Goal: Task Accomplishment & Management: Manage account settings

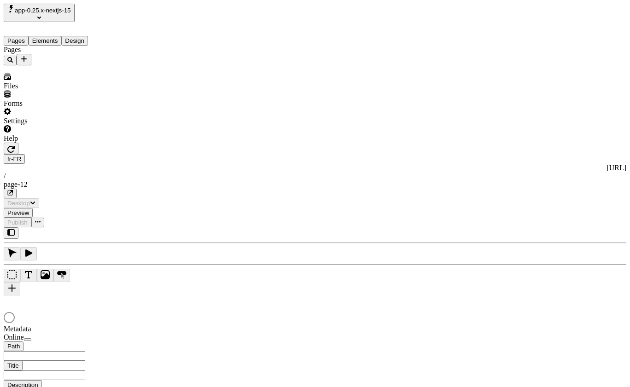
type input "/page-12"
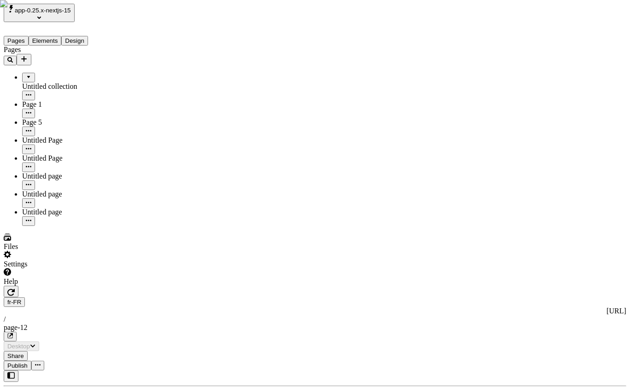
click at [47, 269] on div "Settings" at bounding box center [59, 260] width 111 height 18
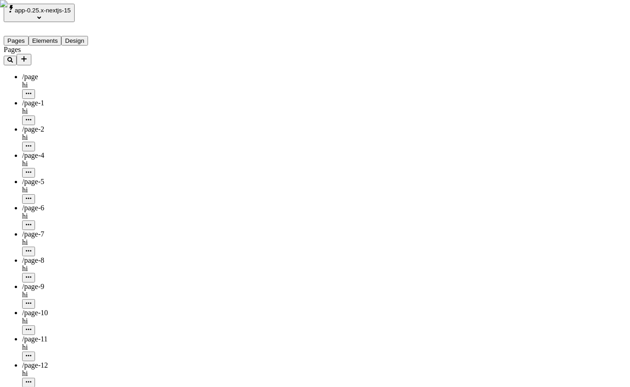
click at [61, 335] on div "/page-11" at bounding box center [68, 339] width 92 height 8
click at [54, 152] on div "/page-4 hi" at bounding box center [68, 160] width 92 height 17
click at [28, 55] on icon "Add new" at bounding box center [23, 58] width 7 height 7
click at [73, 362] on div "/page-12" at bounding box center [68, 366] width 92 height 8
click at [35, 378] on button "button" at bounding box center [28, 383] width 13 height 10
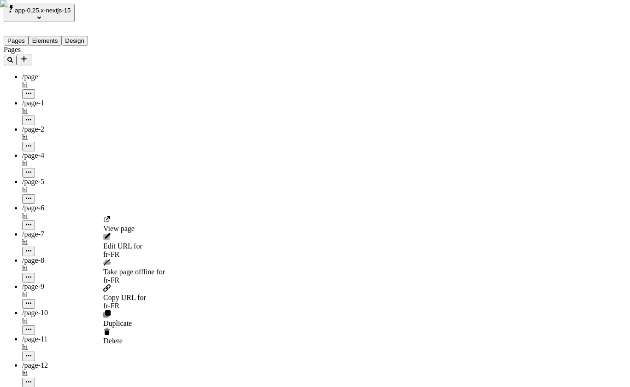
click at [145, 242] on span "for fr-FR" at bounding box center [134, 250] width 62 height 17
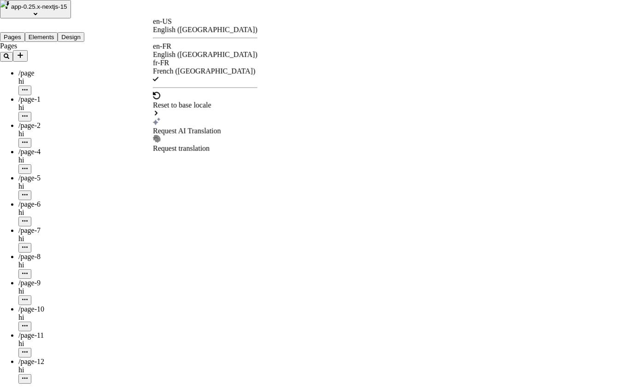
click at [169, 23] on div "en-US English (United States)" at bounding box center [205, 26] width 105 height 17
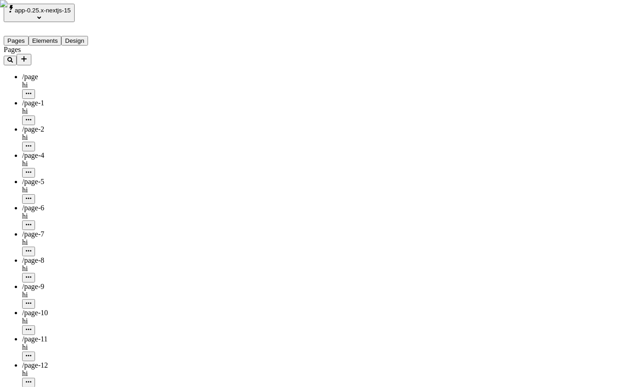
type input "/page-12"
click at [31, 381] on icon "button" at bounding box center [29, 381] width 6 height 1
click at [132, 242] on span "Edit URL" at bounding box center [117, 246] width 29 height 8
type input "page/page-12"
click button "Save" at bounding box center [113, 253] width 21 height 10
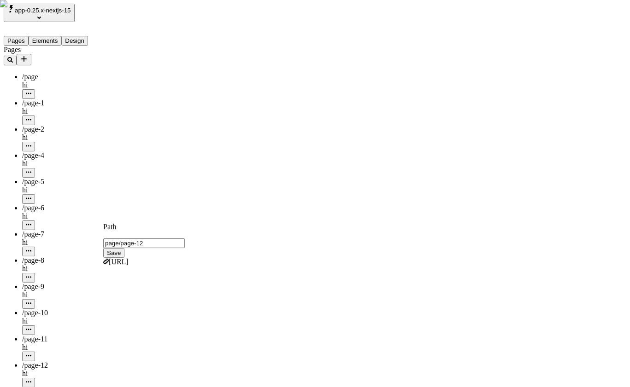
type input "/page/page-12"
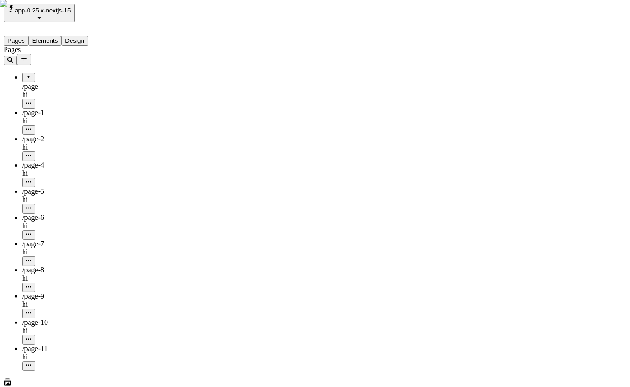
click at [26, 74] on div at bounding box center [29, 74] width 6 height 0
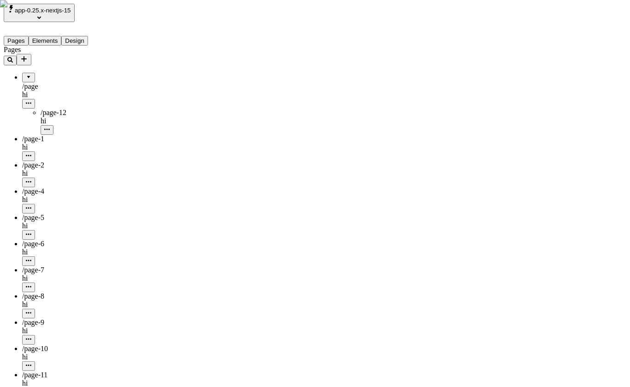
click at [26, 74] on div at bounding box center [29, 74] width 6 height 0
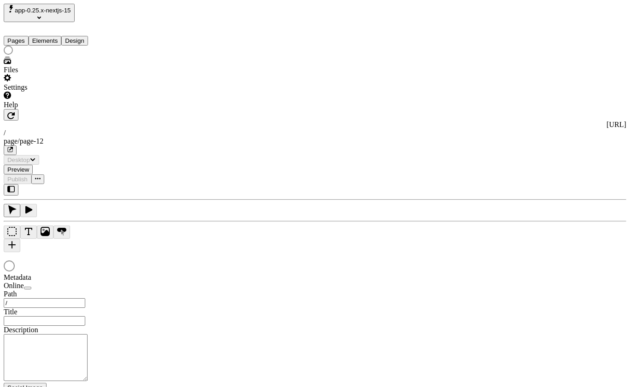
type input "/page/page-12"
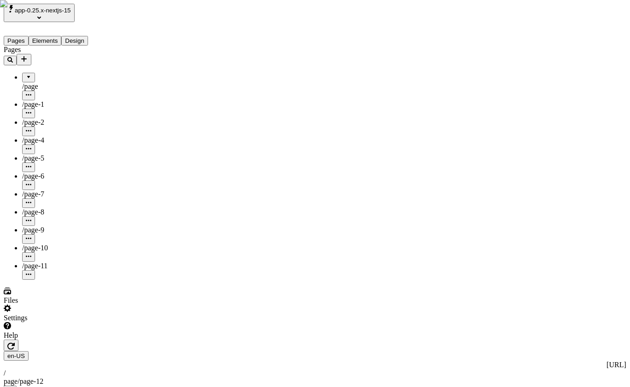
click at [86, 280] on div "Pages /page /page-1 /page-2 /page-4 /page-5 /page-6 /page-7 /page-8 /page-9 /pa…" at bounding box center [59, 163] width 111 height 234
type input "/page/page-12"
click at [28, 73] on div "/page" at bounding box center [68, 87] width 92 height 28
type input "/page"
click at [26, 74] on div at bounding box center [29, 74] width 6 height 0
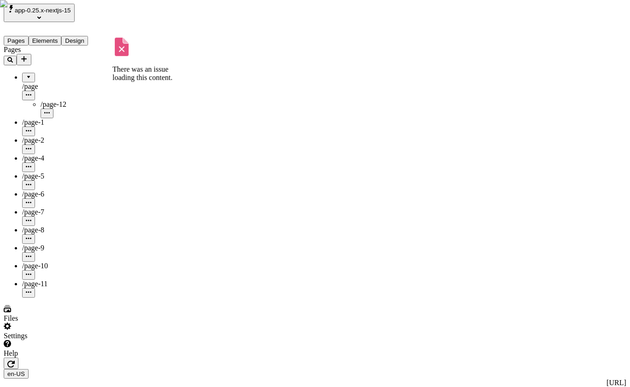
click at [26, 74] on div at bounding box center [29, 74] width 6 height 0
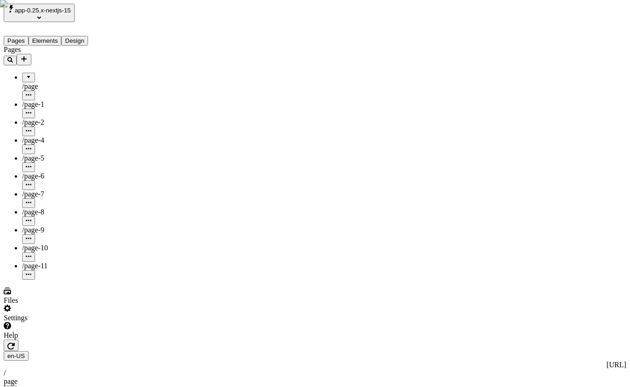
click at [26, 74] on div at bounding box center [29, 74] width 6 height 0
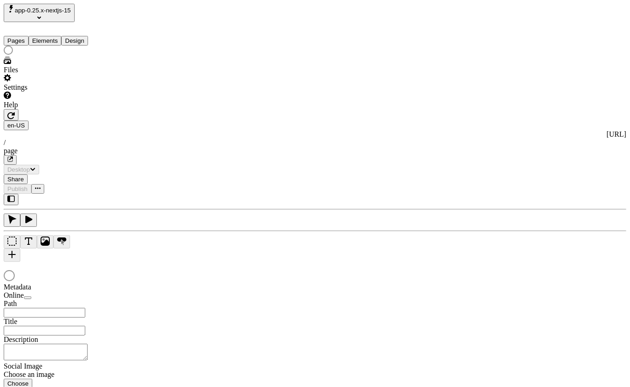
type input "/page"
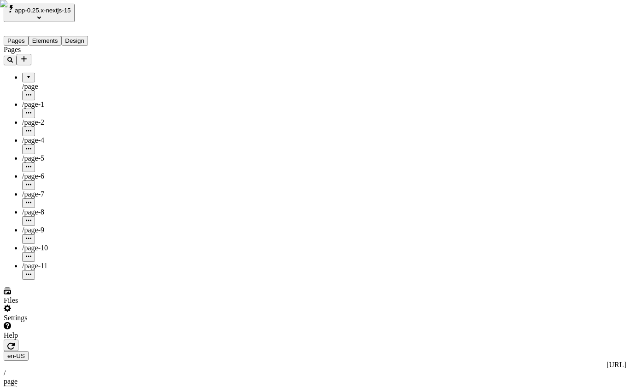
click at [26, 74] on div at bounding box center [29, 74] width 6 height 0
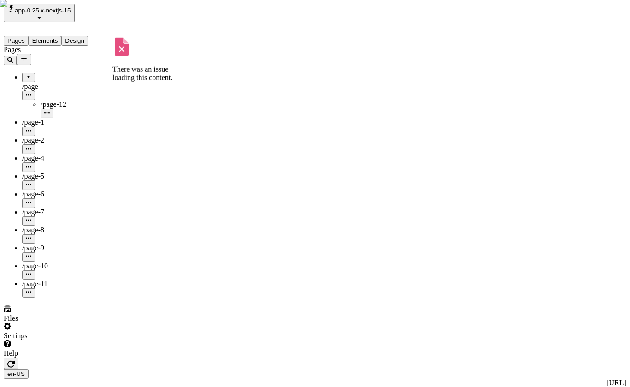
click at [26, 74] on div at bounding box center [29, 74] width 6 height 0
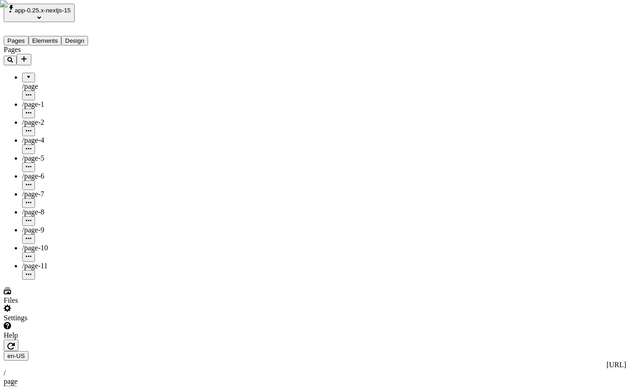
click at [26, 74] on div at bounding box center [29, 74] width 6 height 0
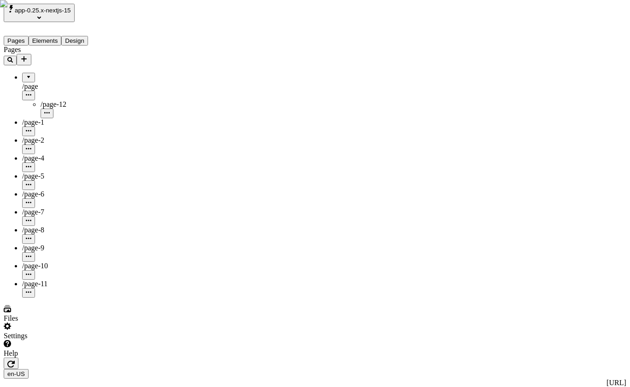
click at [26, 74] on div at bounding box center [29, 74] width 6 height 0
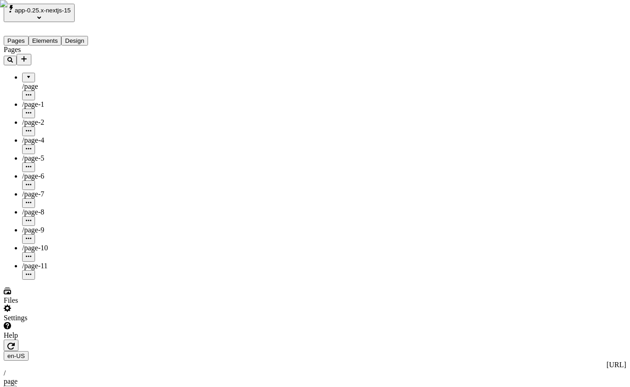
click at [26, 74] on div at bounding box center [29, 74] width 6 height 0
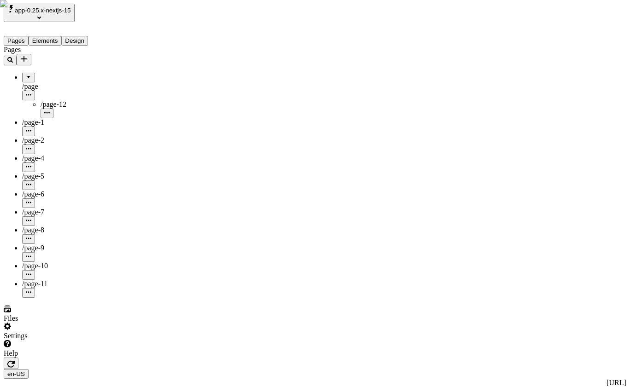
drag, startPoint x: 56, startPoint y: 98, endPoint x: 54, endPoint y: 73, distance: 24.9
drag, startPoint x: 51, startPoint y: 78, endPoint x: 52, endPoint y: 71, distance: 6.5
click at [59, 280] on div "Pages /page /page-12 /page-1 /page-2 /page-4 /page-5 There was an issue loading…" at bounding box center [59, 172] width 111 height 252
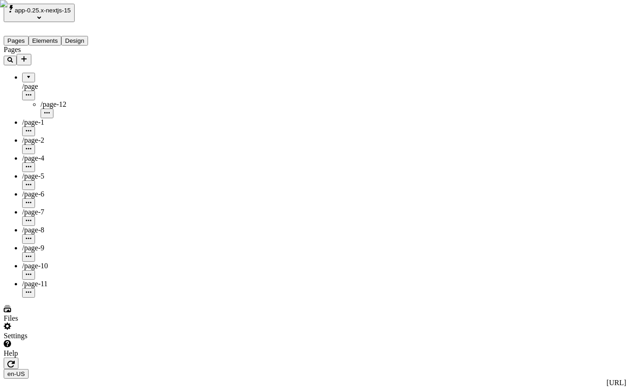
click at [83, 298] on div "Pages /page /page-12 /page-1 /page-2 /page-4 /page-5 /page-6 /page-7 /page-8 /p…" at bounding box center [59, 172] width 111 height 252
click at [26, 74] on div at bounding box center [29, 74] width 6 height 0
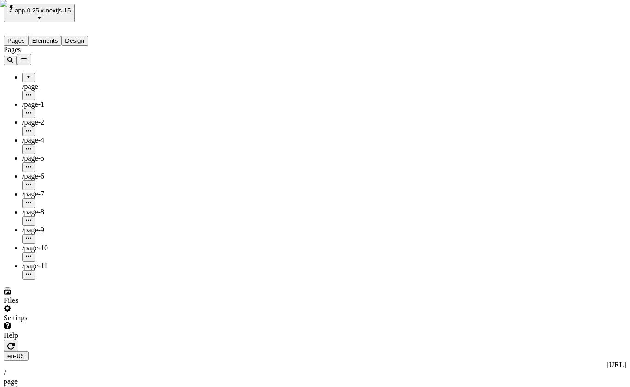
click at [26, 74] on div at bounding box center [29, 74] width 6 height 0
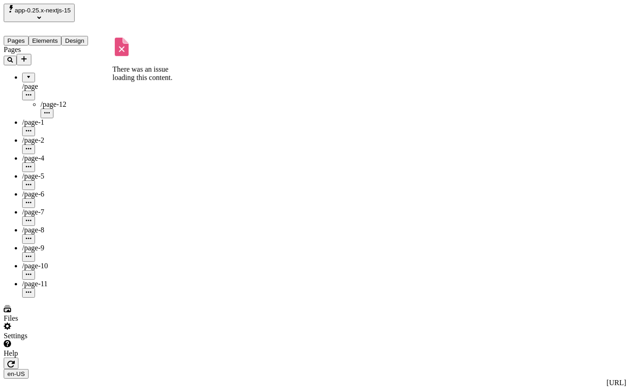
click at [26, 74] on div at bounding box center [29, 74] width 6 height 0
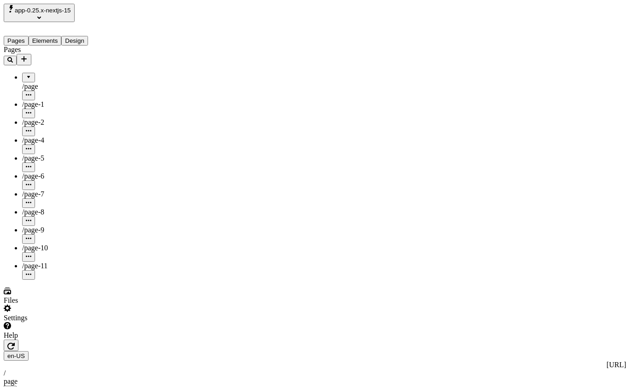
click at [26, 74] on div at bounding box center [29, 74] width 6 height 0
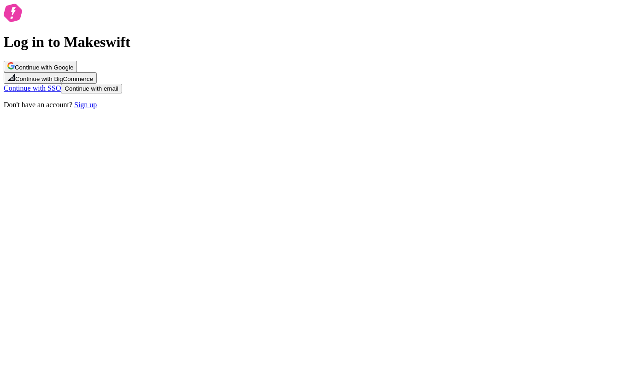
click at [73, 71] on span "Continue with Google" at bounding box center [44, 67] width 58 height 7
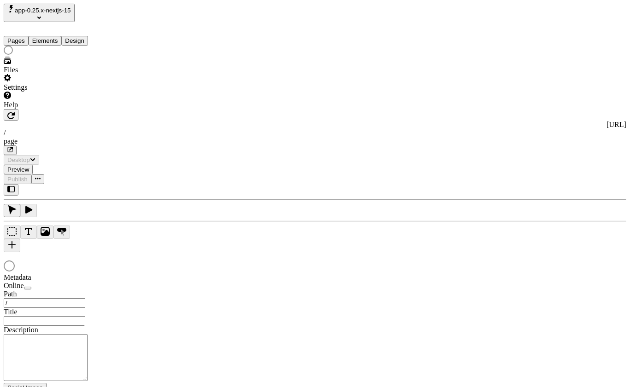
type input "/page"
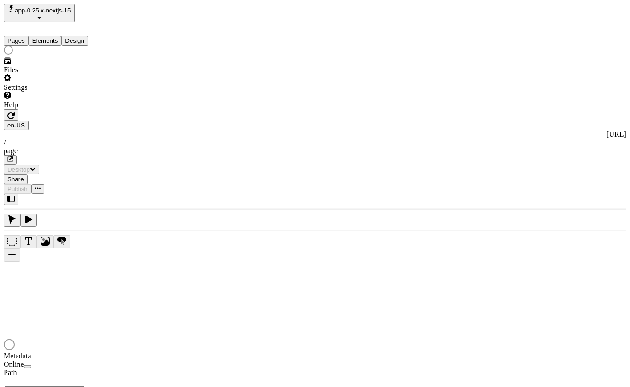
type input "/page"
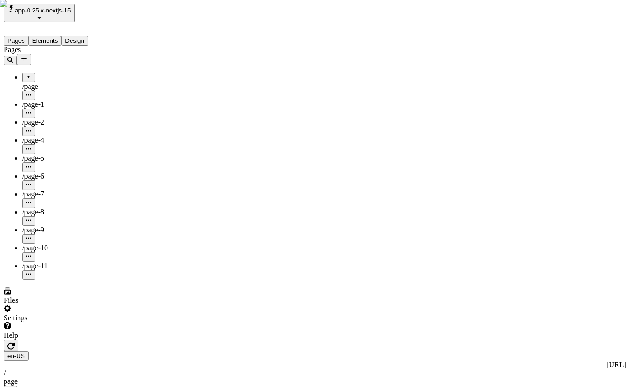
click at [30, 82] on span "/page" at bounding box center [30, 86] width 16 height 8
click at [26, 74] on div at bounding box center [29, 74] width 6 height 0
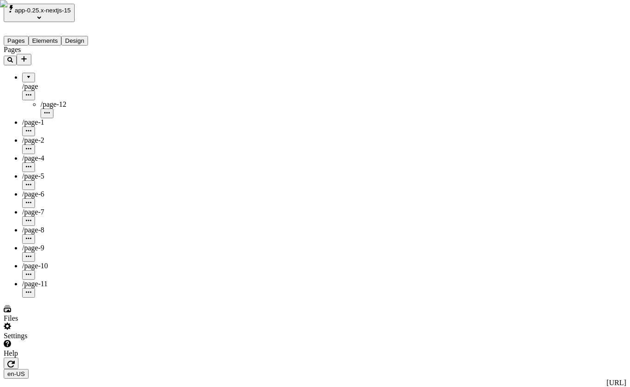
click at [93, 340] on div "Settings" at bounding box center [59, 332] width 111 height 18
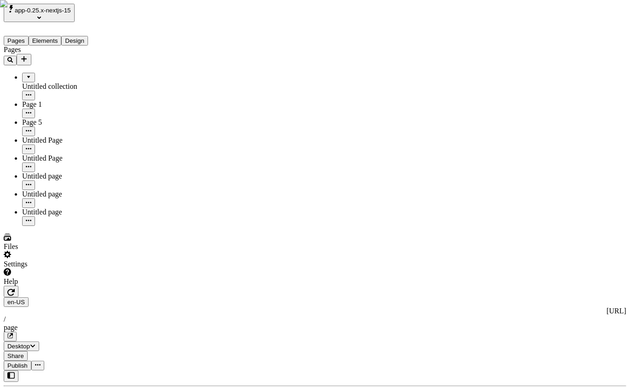
click at [26, 74] on div at bounding box center [29, 74] width 6 height 0
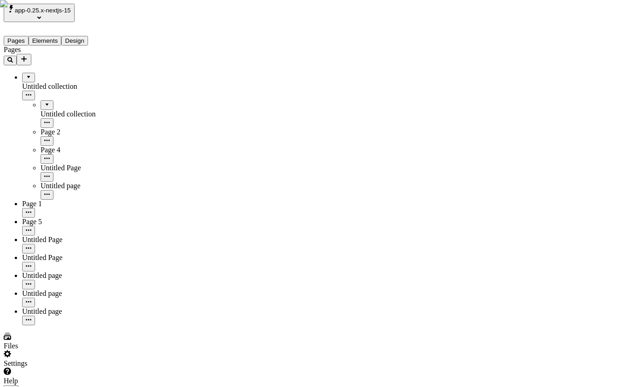
click at [44, 102] on div at bounding box center [47, 102] width 6 height 0
